Goal: Information Seeking & Learning: Learn about a topic

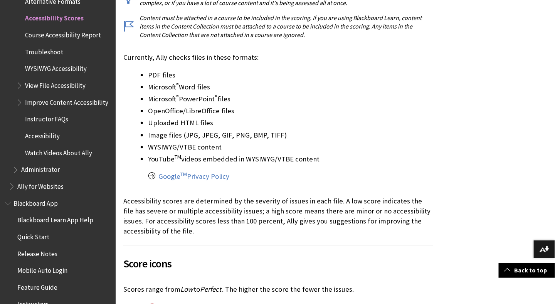
scroll to position [532, 0]
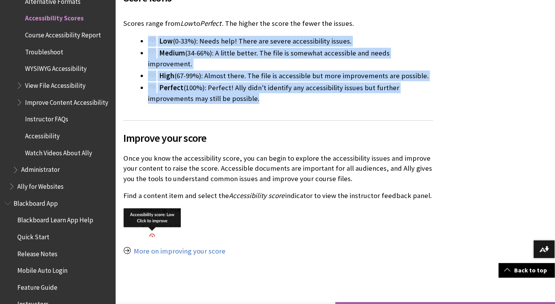
drag, startPoint x: 256, startPoint y: 87, endPoint x: 144, endPoint y: 42, distance: 120.7
click at [144, 42] on ul "Low (0-33%): Needs help! There are severe accessibility issues. Medium (34-66%)…" at bounding box center [278, 70] width 310 height 68
copy ul "Low (0-33%): Needs help! There are severe accessibility issues. Medium (34-66%)…"
click at [175, 247] on link "More on improving your score" at bounding box center [180, 251] width 92 height 9
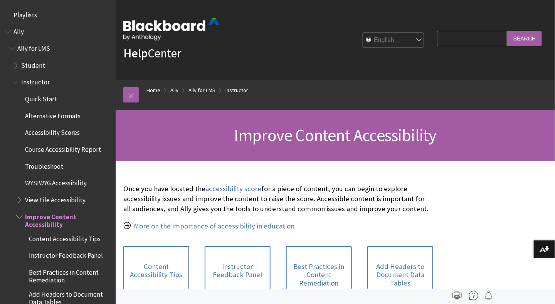
scroll to position [199, 0]
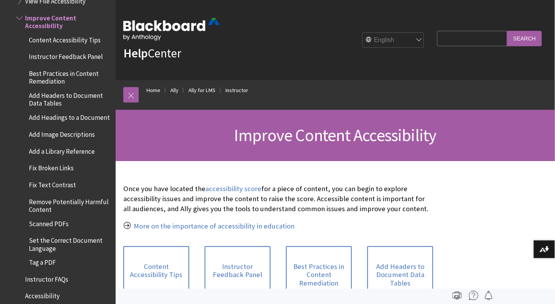
click at [555, 298] on div at bounding box center [336, 297] width 440 height 16
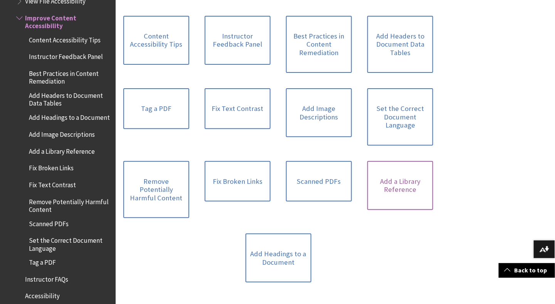
scroll to position [231, 0]
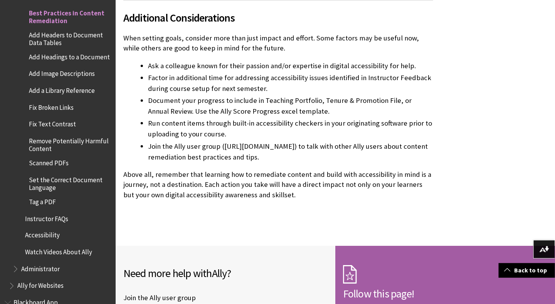
scroll to position [1191, 0]
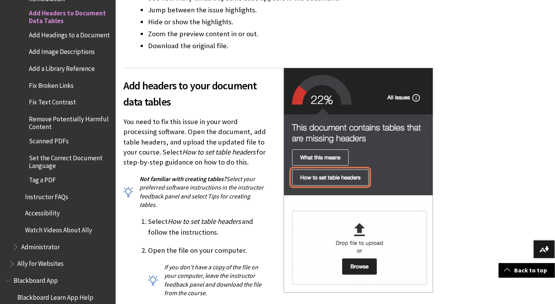
scroll to position [663, 0]
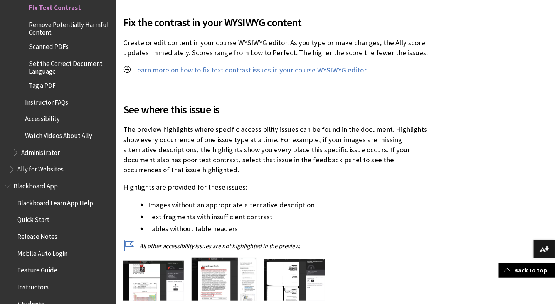
scroll to position [771, 0]
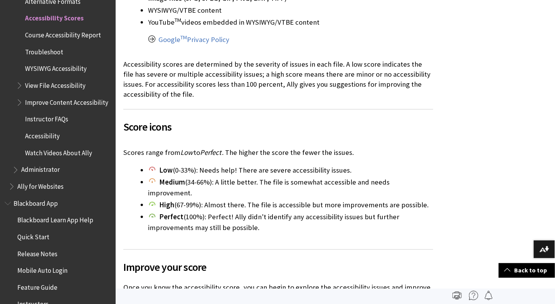
scroll to position [401, 0]
